Goal: Task Accomplishment & Management: Complete application form

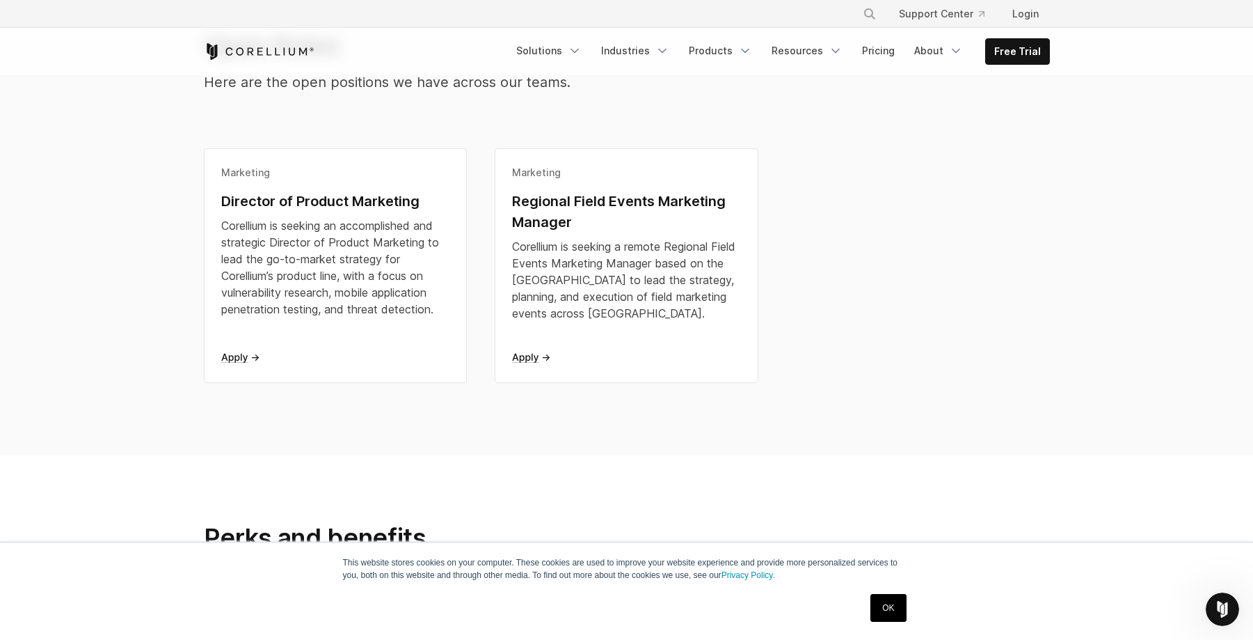
scroll to position [361, 0]
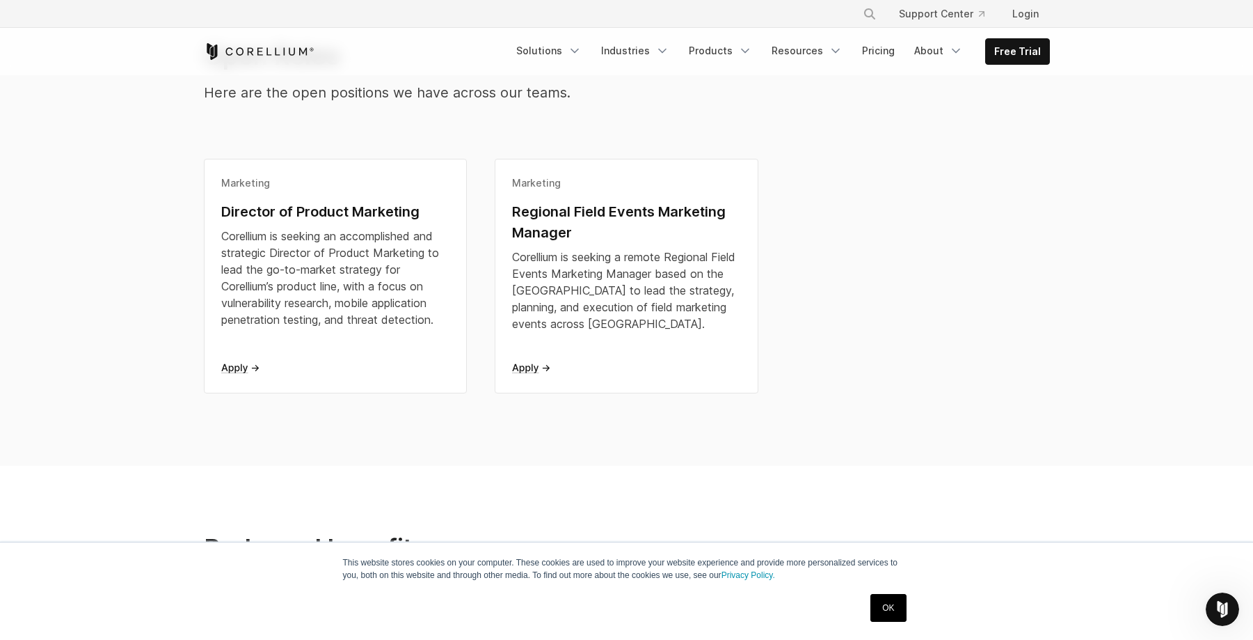
click at [1028, 227] on div "Marketing Director of Product Marketing Corellium is seeking an accomplished an…" at bounding box center [627, 290] width 874 height 262
click at [872, 284] on div "Marketing Director of Product Marketing Corellium is seeking an accomplished an…" at bounding box center [627, 290] width 874 height 262
click at [887, 261] on div "Marketing Director of Product Marketing Corellium is seeking an accomplished an…" at bounding box center [627, 290] width 874 height 262
click at [887, 264] on div "Marketing Director of Product Marketing Corellium is seeking an accomplished an…" at bounding box center [627, 290] width 874 height 262
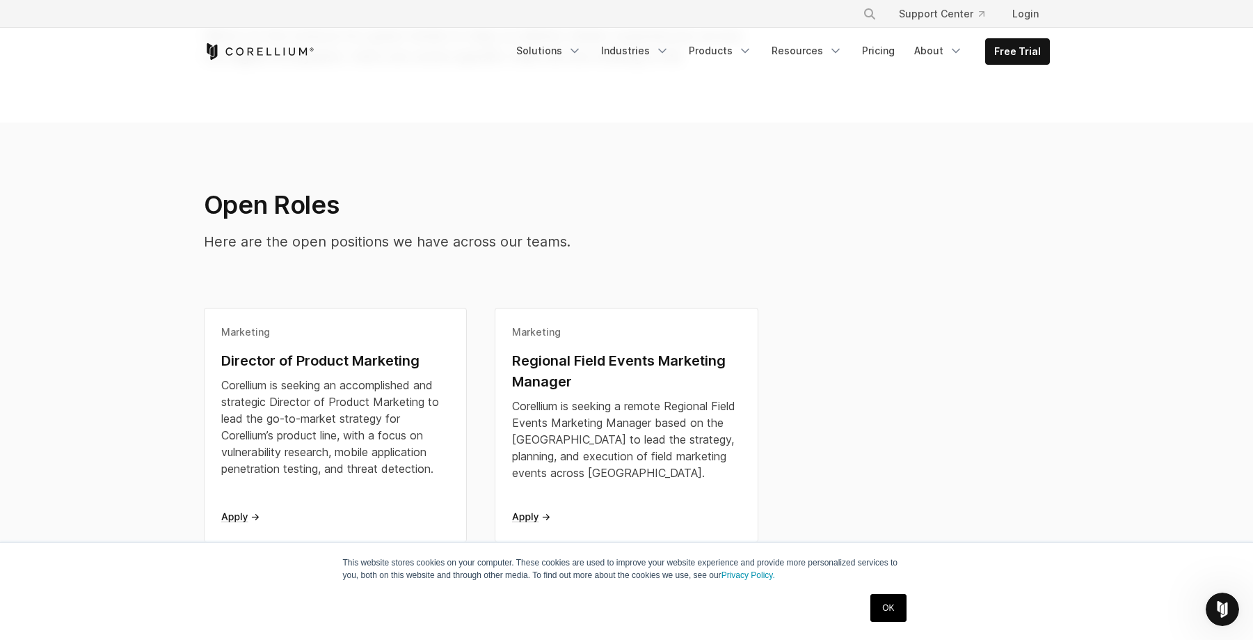
scroll to position [0, 0]
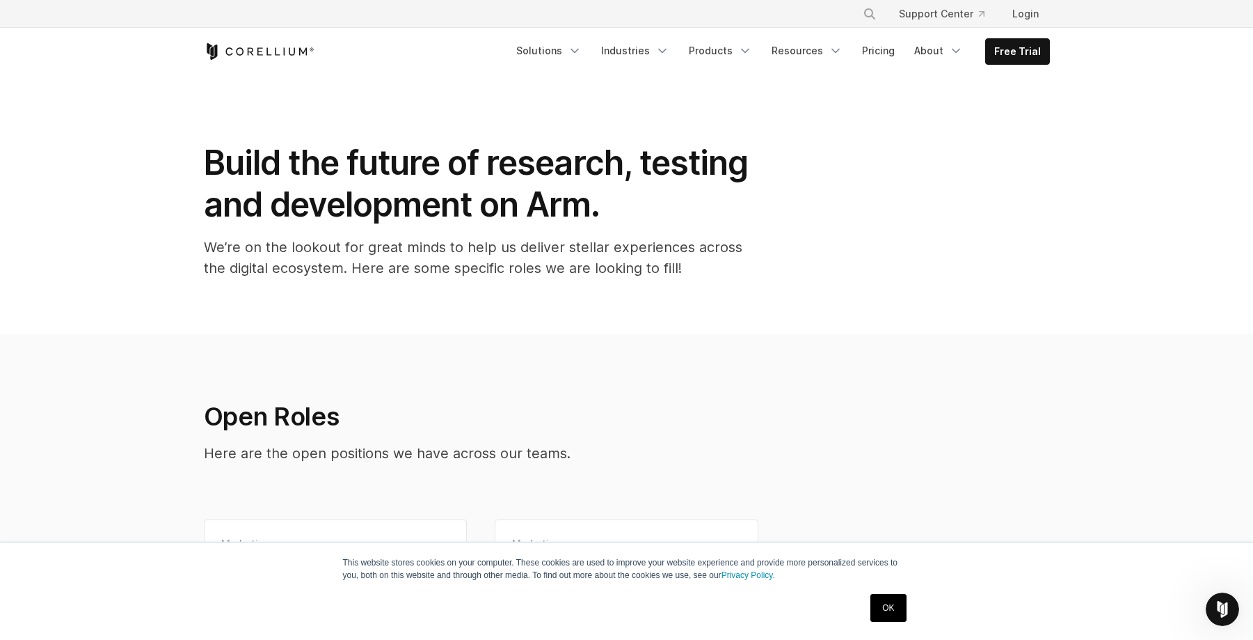
click at [881, 292] on section "Build the future of research, testing and development on Arm. We’re on the look…" at bounding box center [626, 204] width 1253 height 259
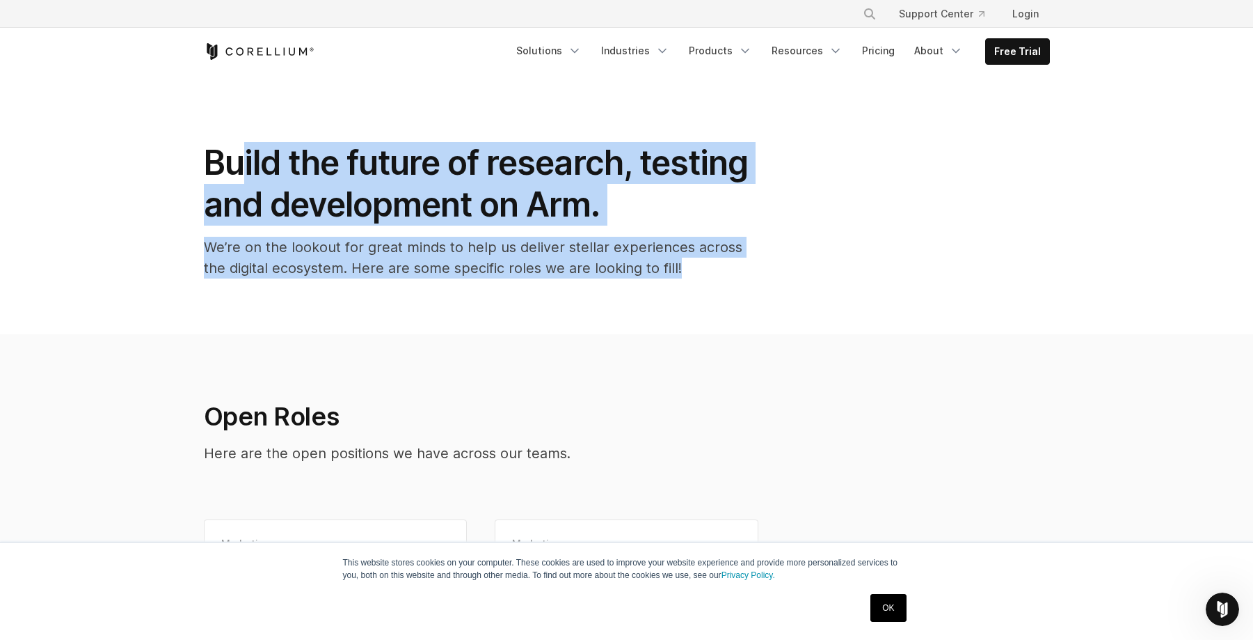
drag, startPoint x: 659, startPoint y: 298, endPoint x: 242, endPoint y: 162, distance: 439.1
click at [242, 162] on section "Build the future of research, testing and development on Arm. We’re on the look…" at bounding box center [626, 204] width 1253 height 259
click at [241, 161] on h1 "Build the future of research, testing and development on Arm." at bounding box center [482, 184] width 557 height 84
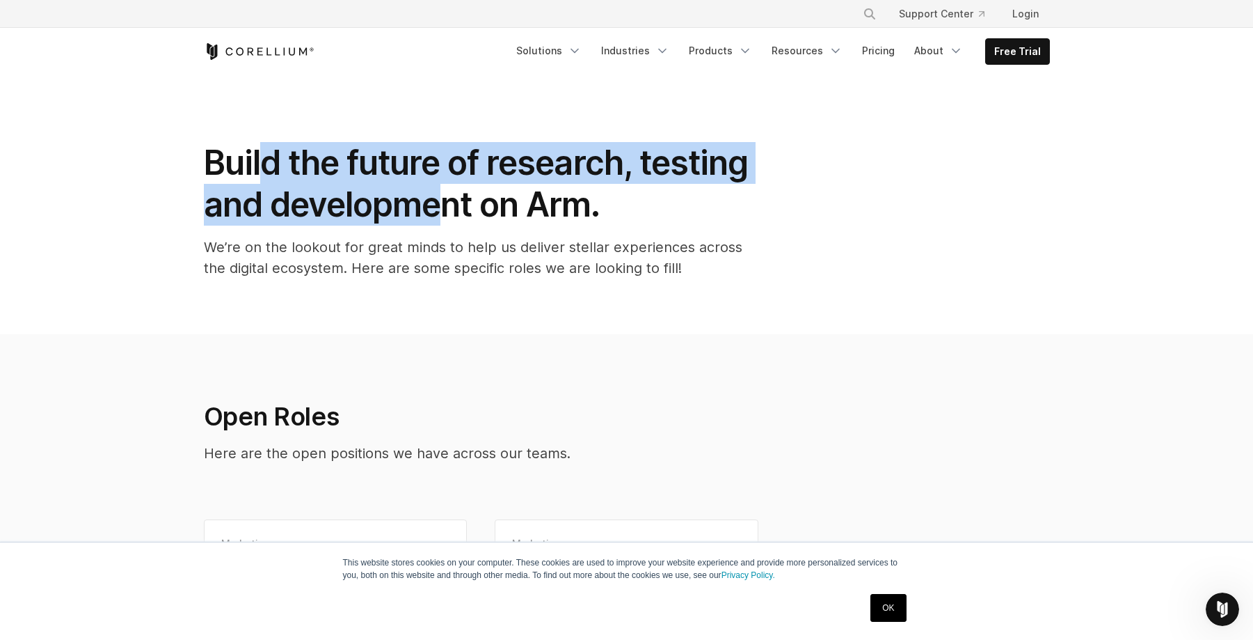
drag, startPoint x: 298, startPoint y: 175, endPoint x: 540, endPoint y: 242, distance: 251.4
click at [464, 219] on h1 "Build the future of research, testing and development on Arm." at bounding box center [482, 184] width 557 height 84
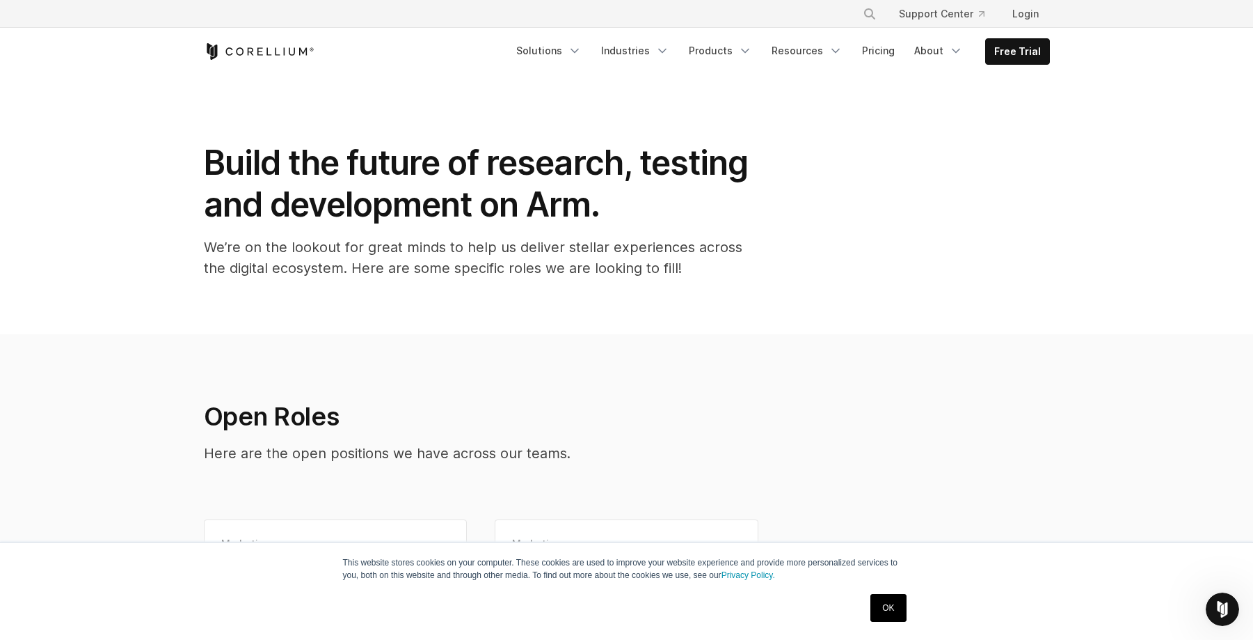
drag, startPoint x: 571, startPoint y: 253, endPoint x: 589, endPoint y: 260, distance: 18.7
click at [573, 253] on p "We’re on the lookout for great minds to help us deliver stellar experiences acr…" at bounding box center [482, 258] width 557 height 42
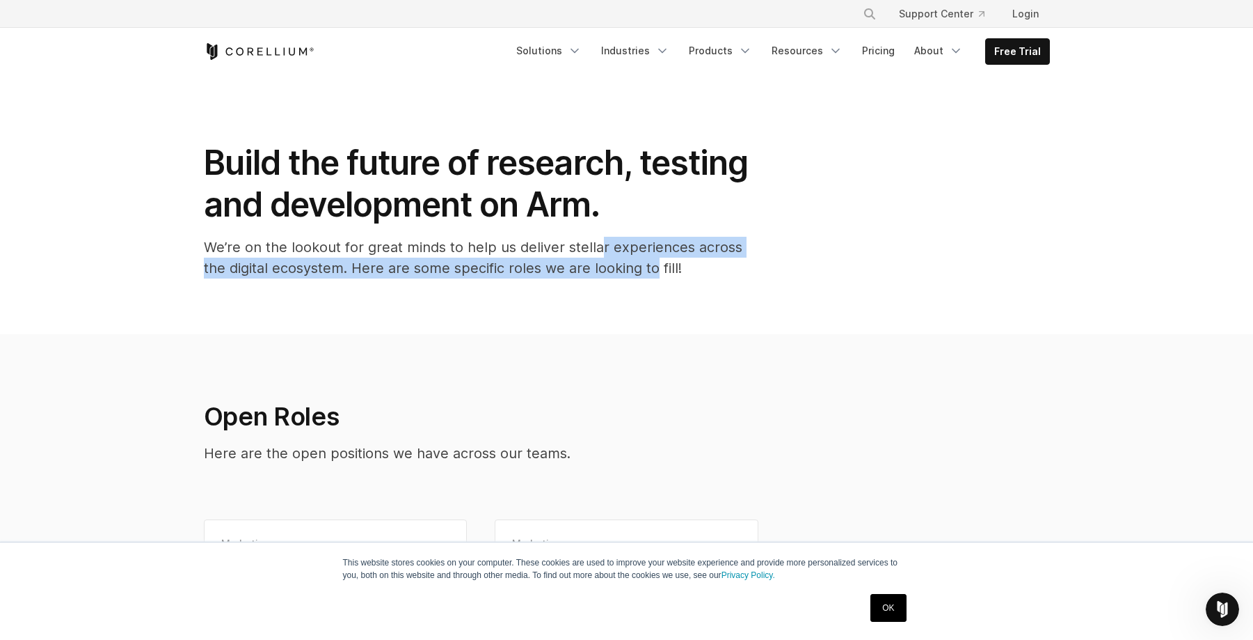
drag, startPoint x: 628, startPoint y: 262, endPoint x: 560, endPoint y: 237, distance: 72.9
click at [564, 237] on p "We’re on the lookout for great minds to help us deliver stellar experiences acr…" at bounding box center [482, 258] width 557 height 42
click at [560, 237] on p "We’re on the lookout for great minds to help us deliver stellar experiences acr…" at bounding box center [482, 258] width 557 height 42
drag, startPoint x: 654, startPoint y: 254, endPoint x: 690, endPoint y: 261, distance: 36.2
click at [684, 260] on p "We’re on the lookout for great minds to help us deliver stellar experiences acr…" at bounding box center [482, 258] width 557 height 42
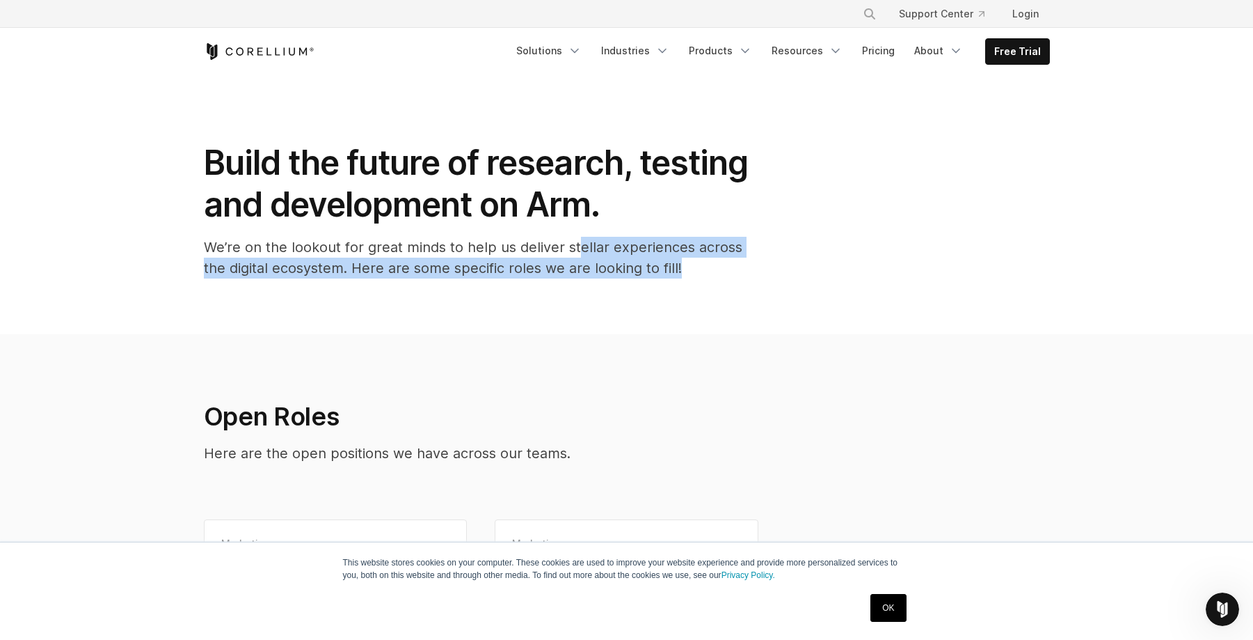
drag, startPoint x: 690, startPoint y: 261, endPoint x: 711, endPoint y: 274, distance: 25.3
click at [690, 261] on p "We’re on the lookout for great minds to help us deliver stellar experiences acr…" at bounding box center [482, 258] width 557 height 42
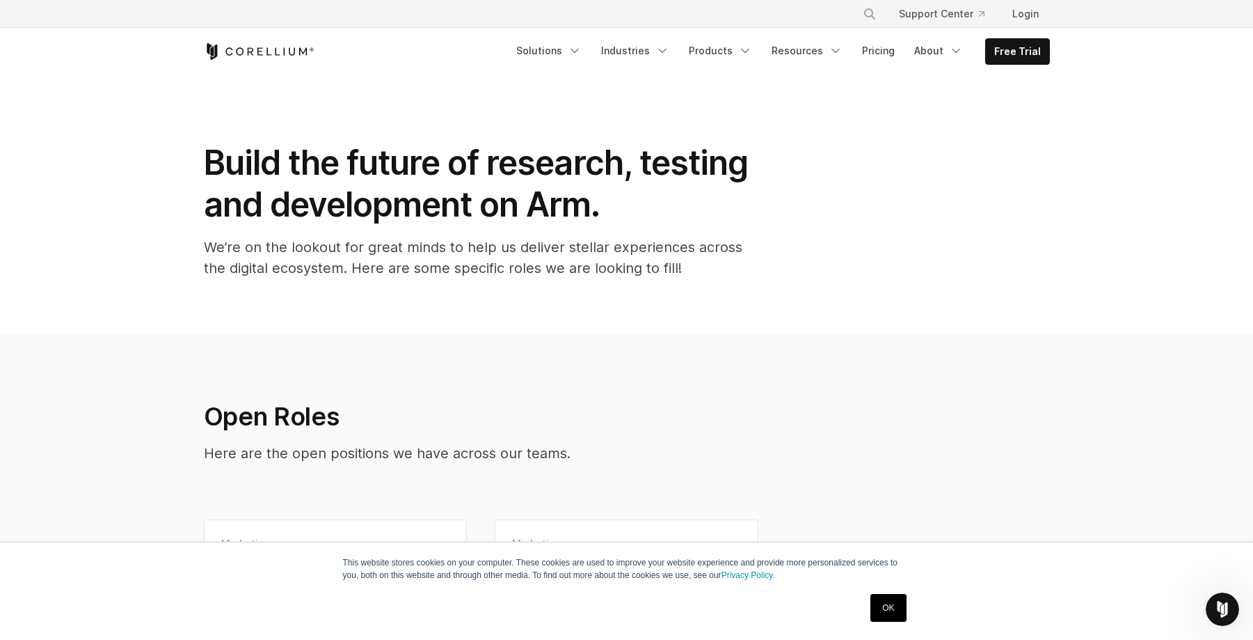
drag, startPoint x: 852, startPoint y: 347, endPoint x: 846, endPoint y: 339, distance: 9.9
click at [851, 347] on section "Open Roles Here are the open positions we have across our teams. Marketing Dire…" at bounding box center [626, 580] width 1253 height 492
drag, startPoint x: 141, startPoint y: 168, endPoint x: 122, endPoint y: 60, distance: 109.6
click at [141, 168] on section "Build the future of research, testing and development on Arm. We’re on the look…" at bounding box center [626, 204] width 1253 height 259
